Goal: Transaction & Acquisition: Purchase product/service

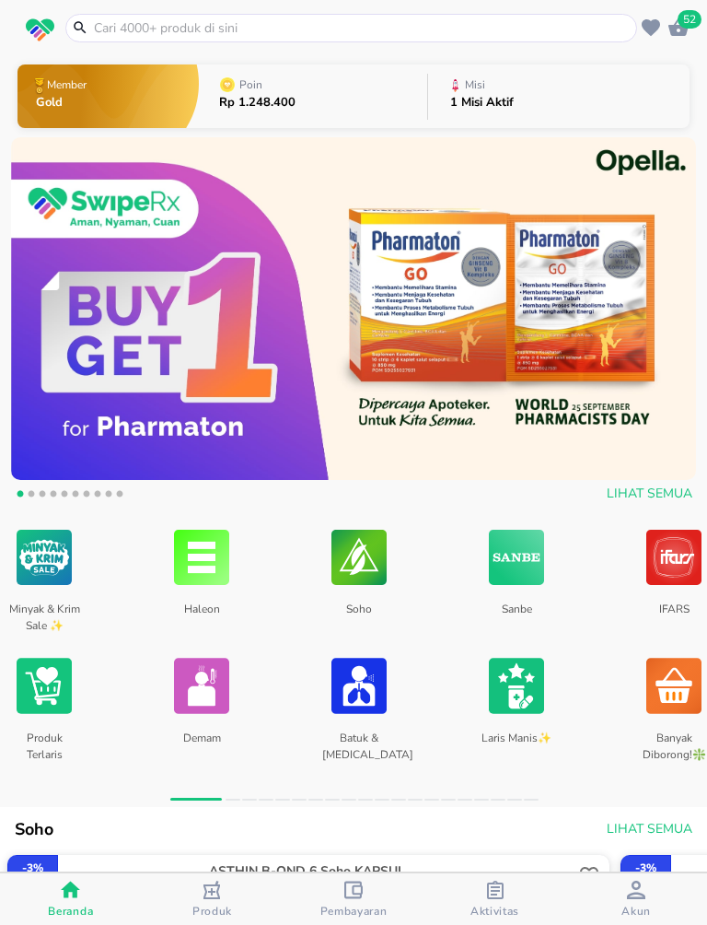
click at [675, 30] on icon "button" at bounding box center [679, 26] width 20 height 17
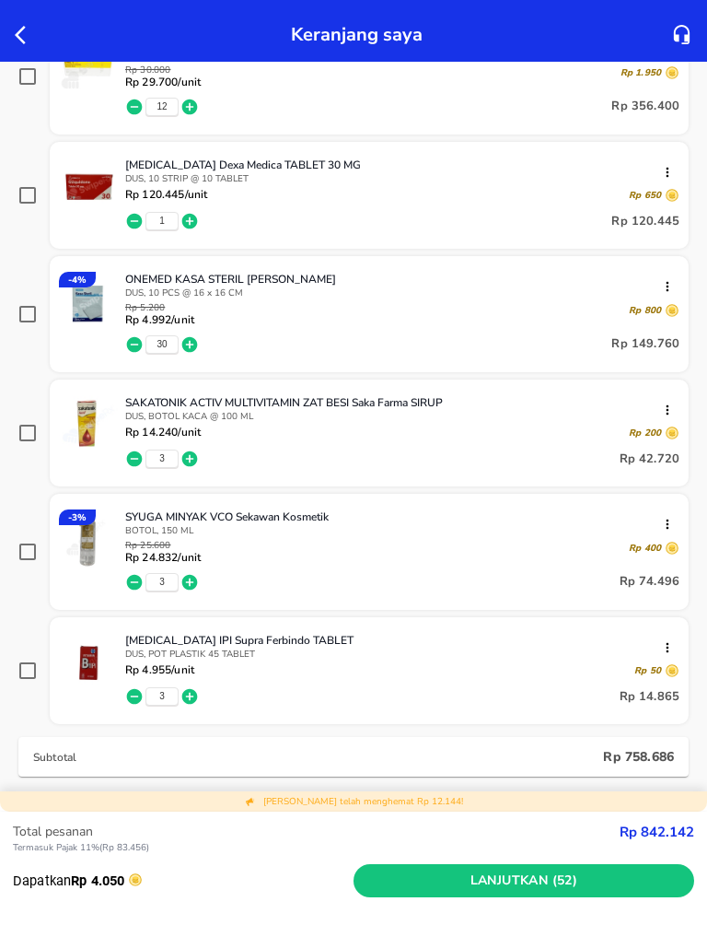
scroll to position [339, 0]
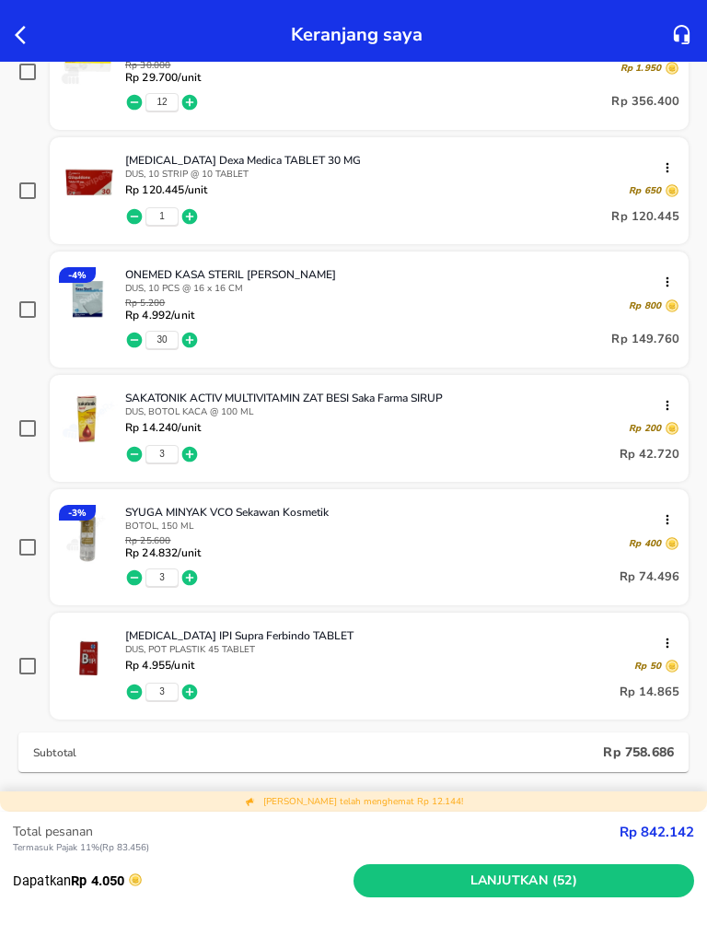
click at [535, 876] on span "Lanjutkan (52)" at bounding box center [524, 880] width 326 height 23
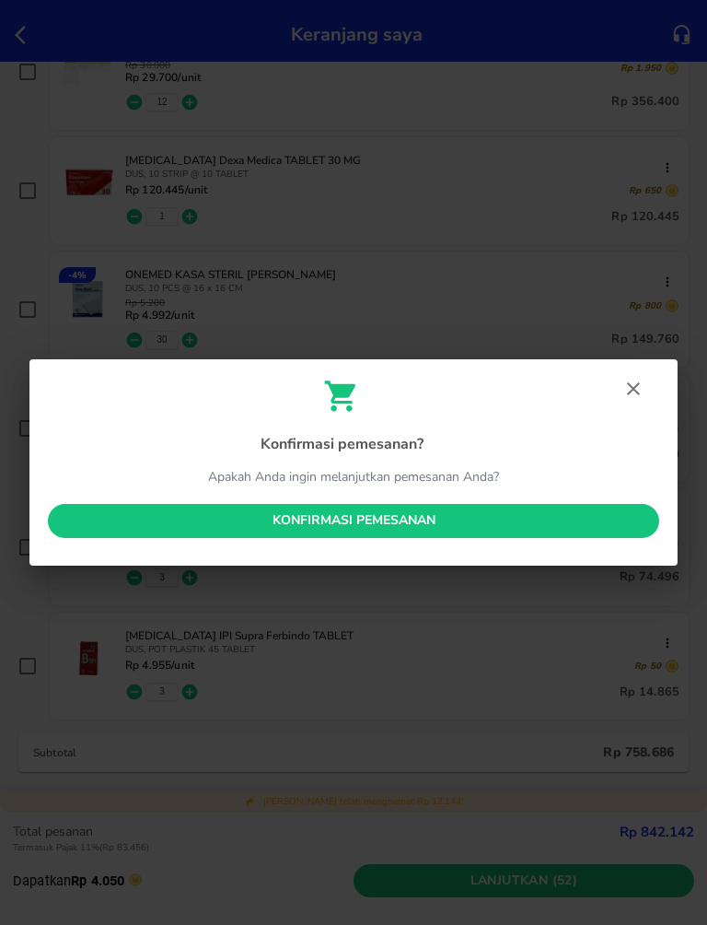
click at [487, 507] on button "Konfirmasi pemesanan" at bounding box center [353, 521] width 611 height 34
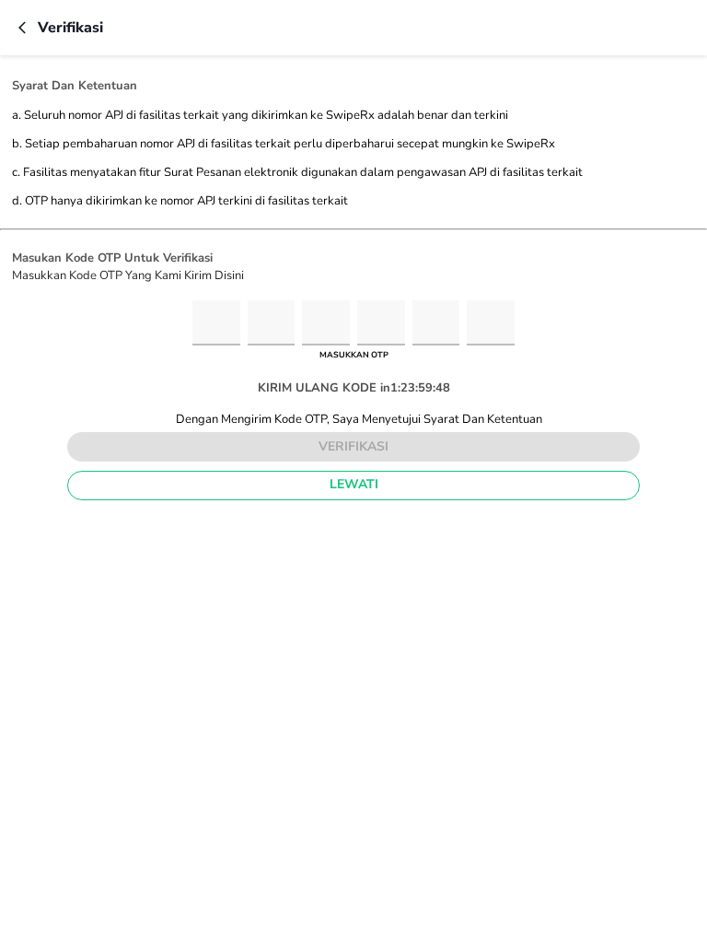
click at [194, 330] on input "Please enter OTP character 1" at bounding box center [216, 322] width 48 height 45
type input "3"
type input "5"
type input "7"
type input "0"
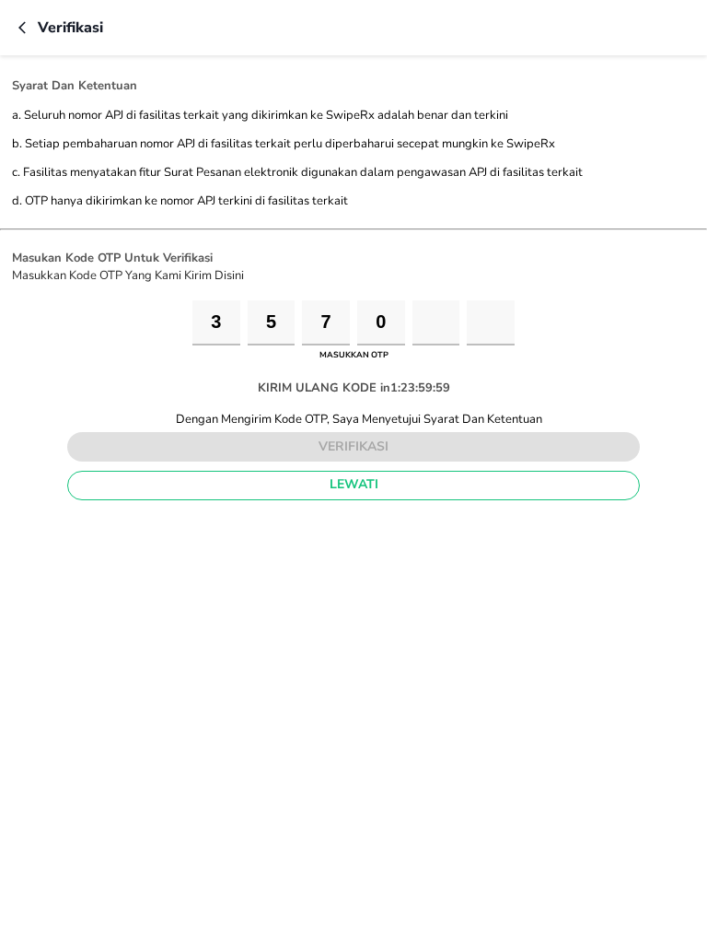
type input "4"
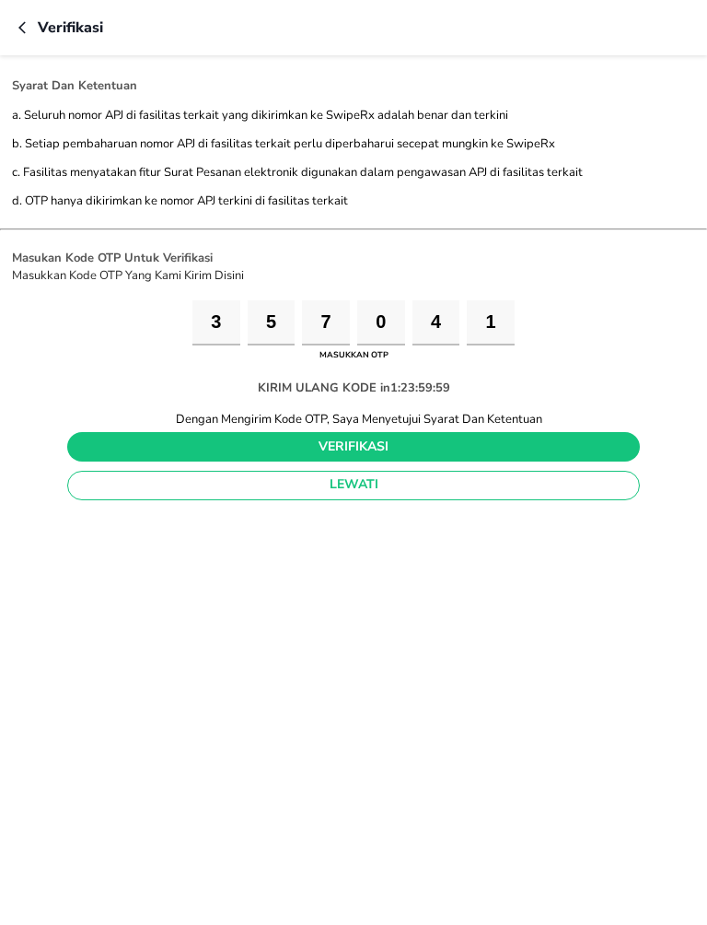
type input "1"
click at [436, 455] on span "verifikasi" at bounding box center [353, 447] width 543 height 23
